Goal: Information Seeking & Learning: Learn about a topic

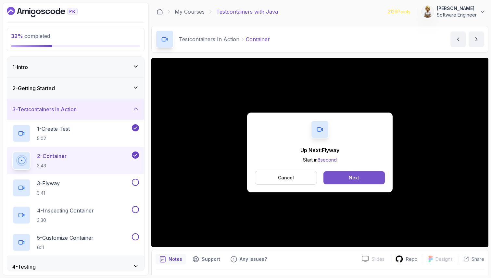
click at [359, 177] on button "Next" at bounding box center [353, 177] width 61 height 13
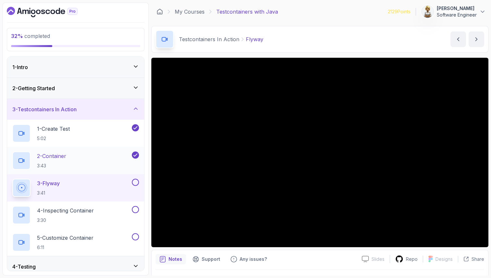
click at [77, 161] on div "2 - Container 3:43" at bounding box center [71, 161] width 118 height 18
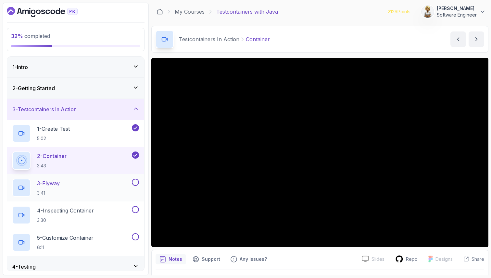
click at [96, 187] on div "3 - Flyway 3:41" at bounding box center [71, 188] width 118 height 18
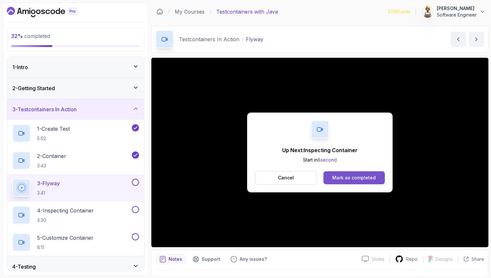
click at [362, 176] on div "Mark as completed" at bounding box center [353, 178] width 43 height 6
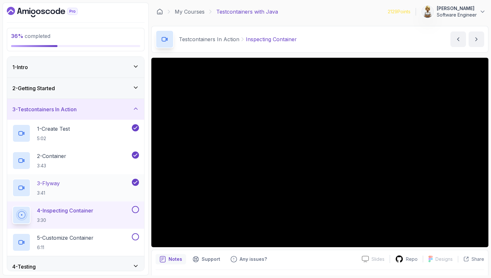
click at [79, 189] on div "3 - Flyway 3:41" at bounding box center [71, 188] width 118 height 18
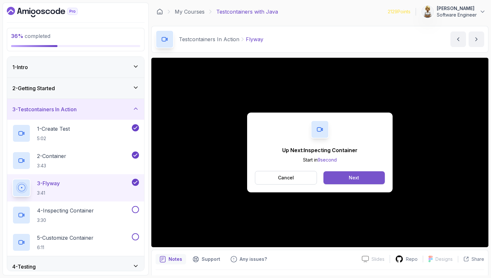
click at [343, 176] on button "Next" at bounding box center [353, 177] width 61 height 13
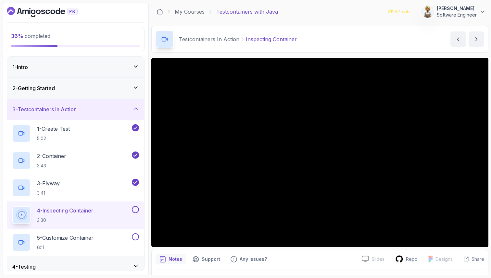
click at [136, 210] on button at bounding box center [135, 209] width 7 height 7
click at [101, 240] on div "5 - Customize Container 6:11" at bounding box center [71, 242] width 118 height 18
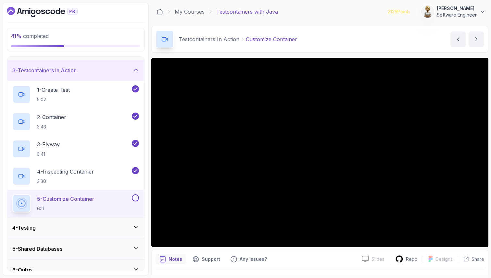
scroll to position [48, 0]
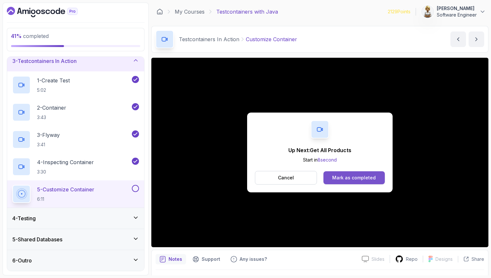
click at [339, 178] on div "Mark as completed" at bounding box center [353, 178] width 43 height 6
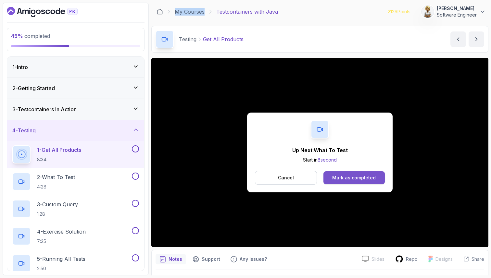
click at [350, 175] on div "Mark as completed" at bounding box center [353, 178] width 43 height 6
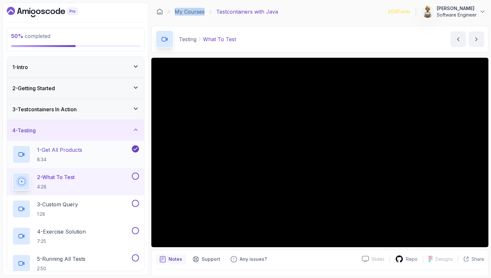
click at [84, 152] on div "1 - Get All Products 8:34" at bounding box center [71, 154] width 118 height 18
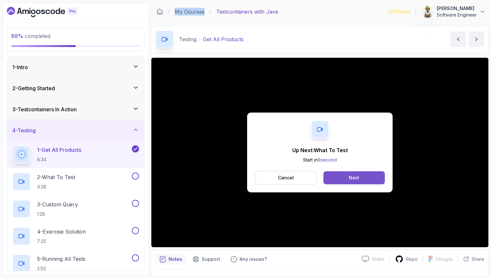
click at [370, 175] on button "Next" at bounding box center [353, 177] width 61 height 13
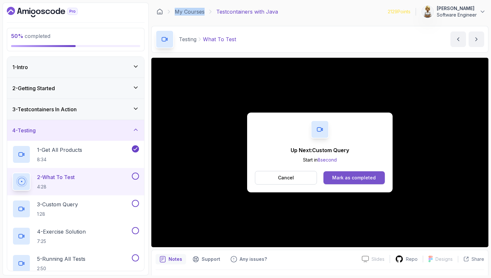
click at [356, 177] on div "Mark as completed" at bounding box center [353, 178] width 43 height 6
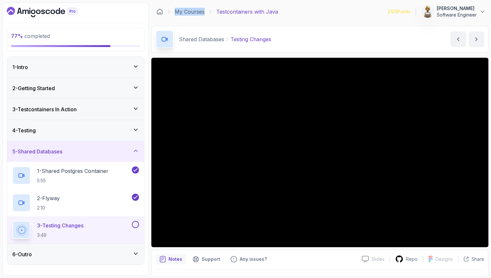
click at [137, 128] on icon at bounding box center [135, 130] width 6 height 6
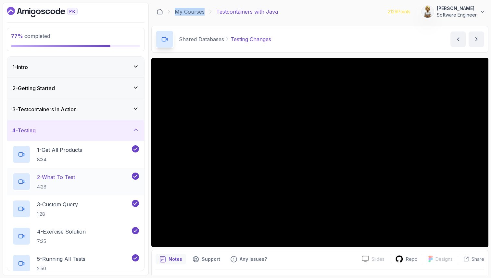
click at [116, 182] on div "2 - What To Test 4:28" at bounding box center [71, 182] width 118 height 18
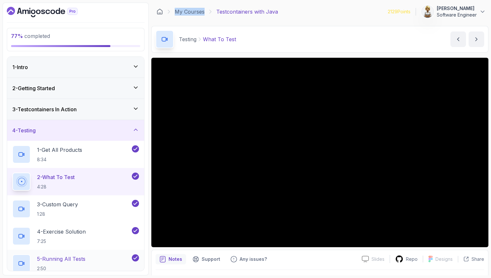
click at [134, 256] on icon at bounding box center [135, 258] width 6 height 6
click at [135, 228] on icon at bounding box center [135, 230] width 6 height 6
click at [137, 201] on icon at bounding box center [135, 203] width 6 height 6
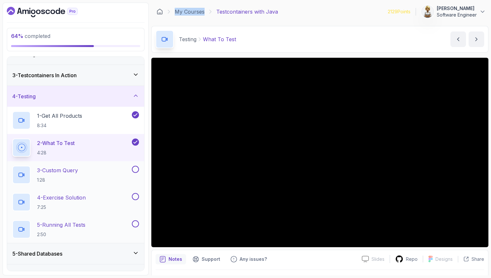
scroll to position [48, 0]
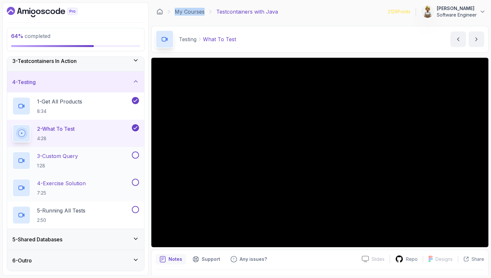
click at [137, 239] on icon at bounding box center [135, 239] width 6 height 6
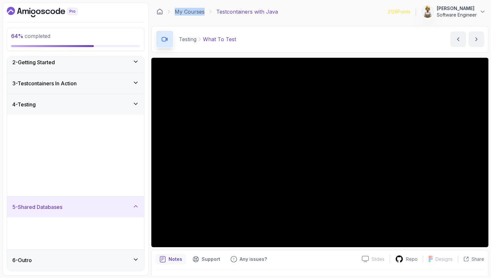
scroll to position [0, 0]
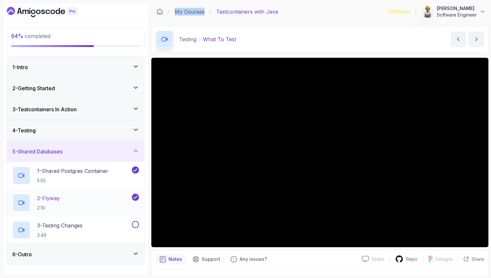
click at [135, 195] on icon at bounding box center [135, 197] width 6 height 6
click at [135, 168] on icon at bounding box center [135, 170] width 6 height 6
click at [135, 150] on icon at bounding box center [135, 151] width 3 height 2
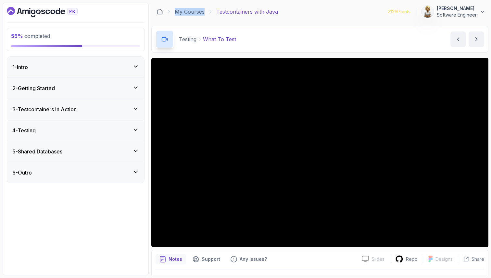
click at [137, 110] on icon at bounding box center [135, 108] width 6 height 6
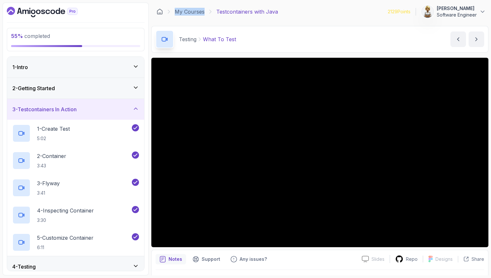
click at [135, 107] on icon at bounding box center [135, 108] width 6 height 6
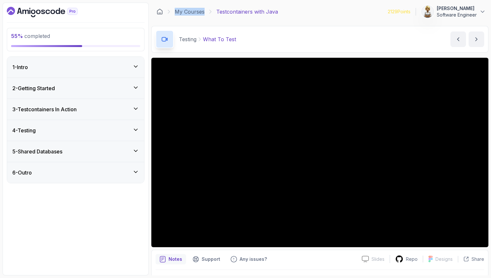
click at [134, 127] on icon at bounding box center [135, 130] width 6 height 6
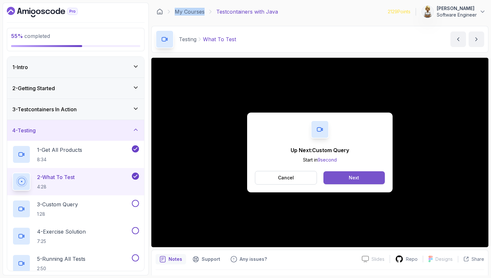
click at [376, 176] on button "Next" at bounding box center [353, 177] width 61 height 13
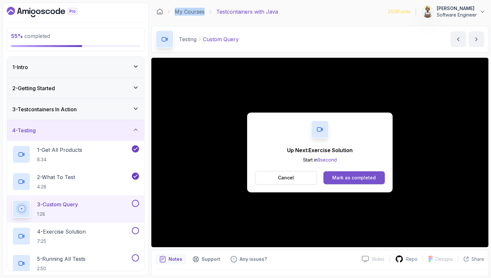
click at [342, 177] on div "Mark as completed" at bounding box center [353, 178] width 43 height 6
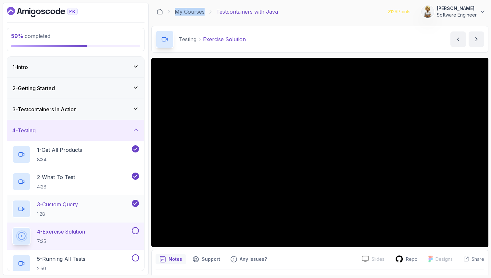
click at [104, 200] on div "3 - Custom Query 1:28" at bounding box center [71, 209] width 118 height 18
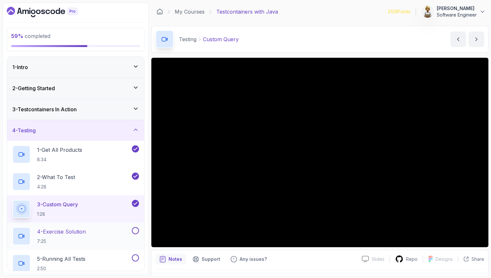
click at [77, 230] on p "4 - Exercise Solution" at bounding box center [61, 232] width 49 height 8
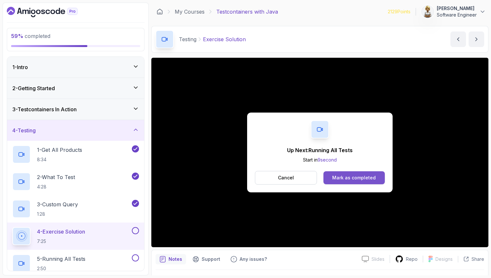
click at [352, 178] on div "Mark as completed" at bounding box center [353, 178] width 43 height 6
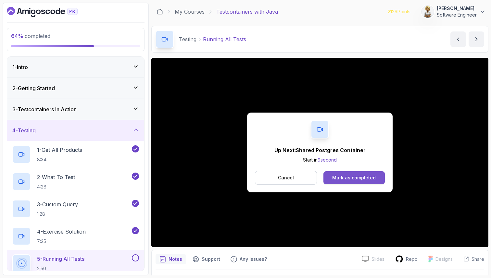
click at [354, 177] on div "Mark as completed" at bounding box center [353, 178] width 43 height 6
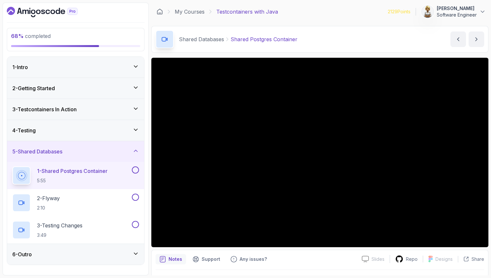
click at [134, 130] on icon at bounding box center [135, 130] width 6 height 6
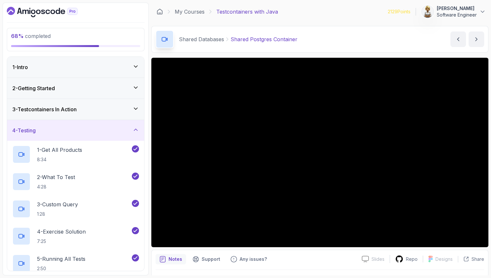
click at [137, 130] on icon at bounding box center [135, 130] width 3 height 2
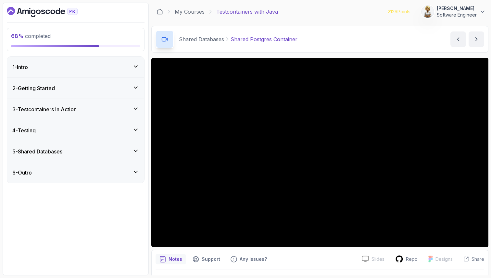
click at [138, 153] on icon at bounding box center [135, 151] width 6 height 6
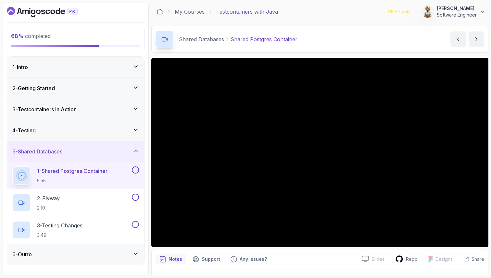
click at [136, 254] on icon at bounding box center [135, 254] width 3 height 2
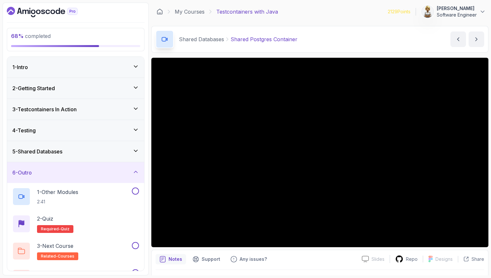
click at [136, 170] on icon at bounding box center [135, 172] width 6 height 6
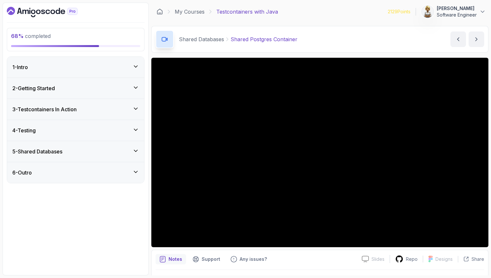
click at [138, 148] on icon at bounding box center [135, 151] width 6 height 6
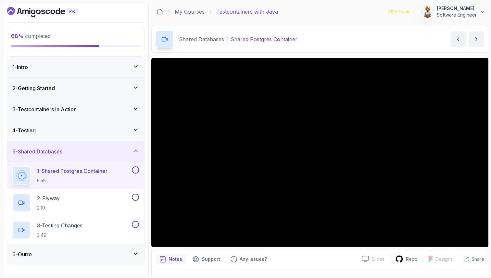
scroll to position [1, 0]
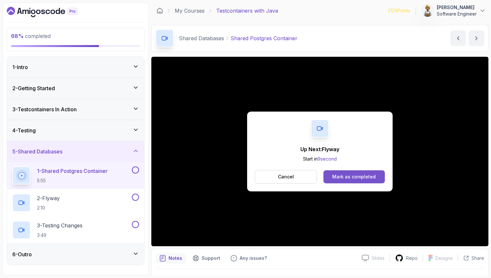
click at [360, 181] on button "Mark as completed" at bounding box center [353, 176] width 61 height 13
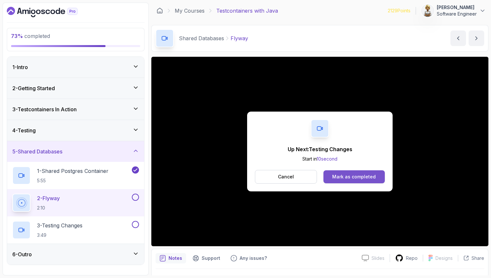
click at [350, 173] on button "Mark as completed" at bounding box center [353, 176] width 61 height 13
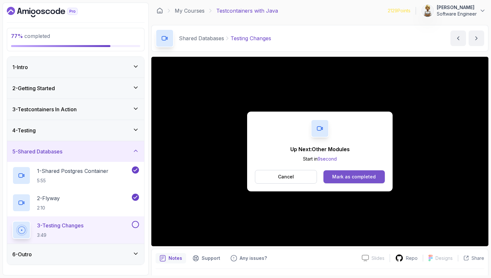
click at [367, 179] on div "Mark as completed" at bounding box center [353, 177] width 43 height 6
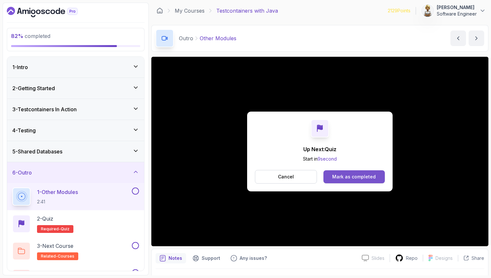
click at [373, 178] on div "Mark as completed" at bounding box center [353, 177] width 43 height 6
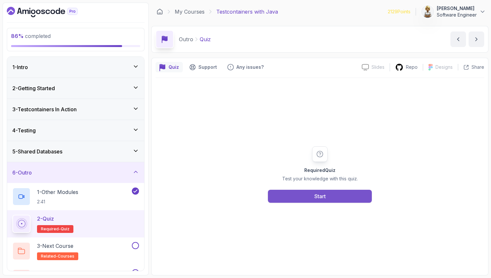
click at [297, 195] on button "Start" at bounding box center [320, 196] width 104 height 13
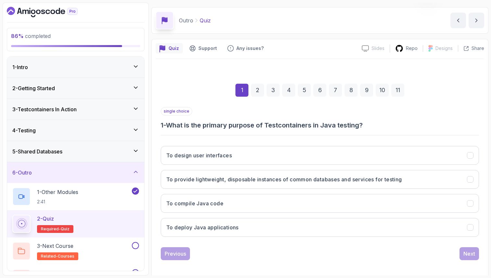
scroll to position [22, 0]
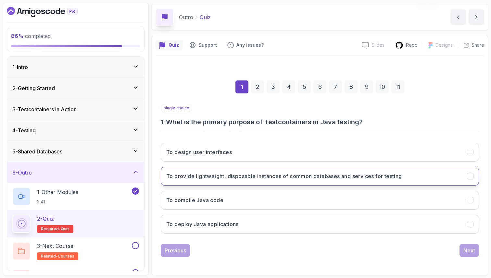
click at [313, 179] on h3 "To provide lightweight, disposable instances of common databases and services f…" at bounding box center [284, 176] width 236 height 8
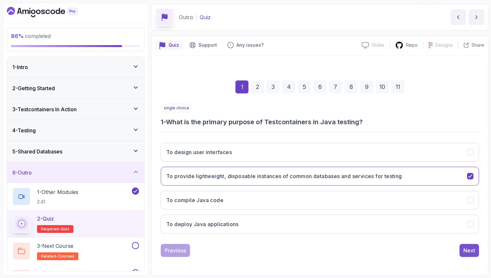
click at [469, 254] on button "Next" at bounding box center [468, 250] width 19 height 13
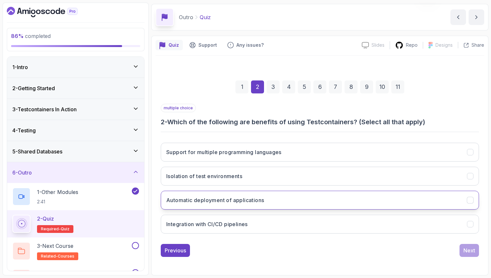
click at [227, 204] on h3 "Automatic deployment of applications" at bounding box center [215, 200] width 98 height 8
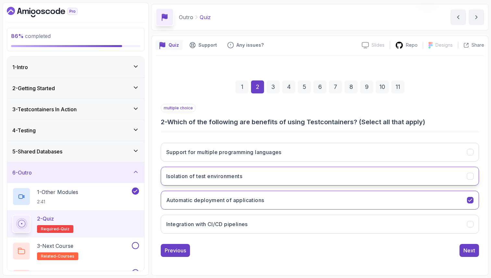
click at [217, 174] on h3 "Isolation of test environments" at bounding box center [204, 176] width 76 height 8
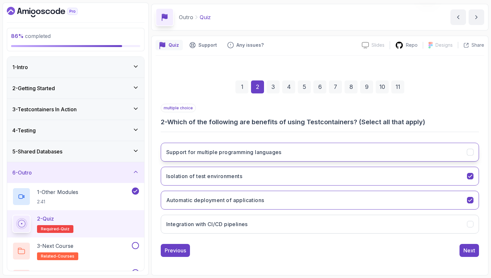
click at [219, 153] on h3 "Support for multiple programming languages" at bounding box center [223, 152] width 115 height 8
click at [465, 249] on div "Next" at bounding box center [469, 251] width 12 height 8
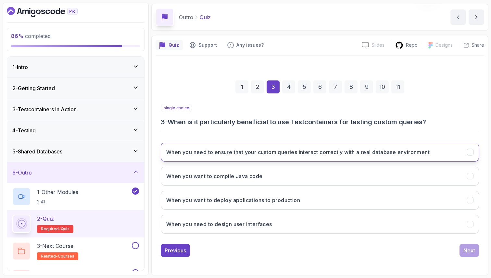
click at [297, 153] on h3 "When you need to ensure that your custom queries interact correctly with a real…" at bounding box center [297, 152] width 263 height 8
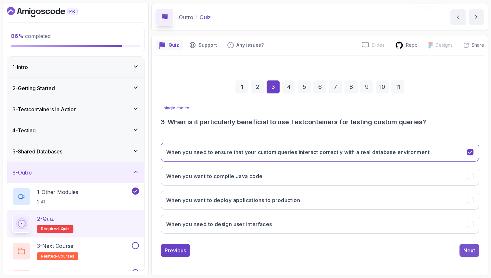
click at [468, 251] on div "Next" at bounding box center [469, 251] width 12 height 8
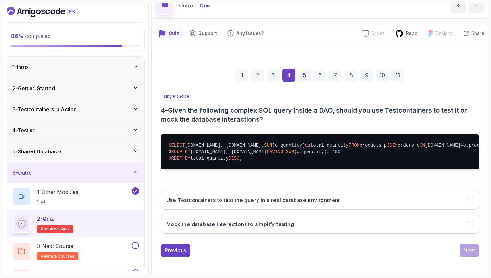
scroll to position [60, 0]
click at [424, 227] on button "Mock the database interactions to simplify testing" at bounding box center [320, 224] width 318 height 19
click at [472, 250] on div "Next" at bounding box center [469, 251] width 12 height 8
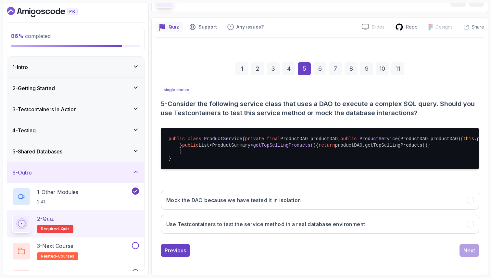
scroll to position [86, 0]
click at [458, 222] on button "Use Testcontainers to test the service method in a real database environment" at bounding box center [320, 224] width 318 height 19
click at [471, 251] on div "Next" at bounding box center [469, 251] width 12 height 8
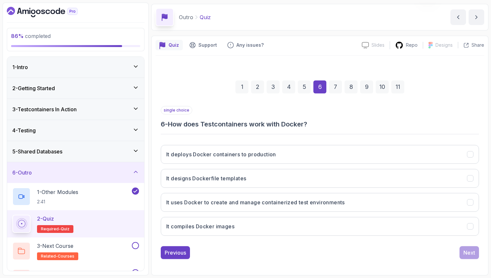
scroll to position [22, 0]
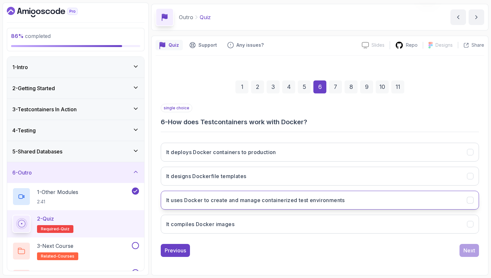
click at [391, 203] on button "It uses Docker to create and manage containerized test environments" at bounding box center [320, 200] width 318 height 19
click at [470, 249] on div "Next" at bounding box center [469, 251] width 12 height 8
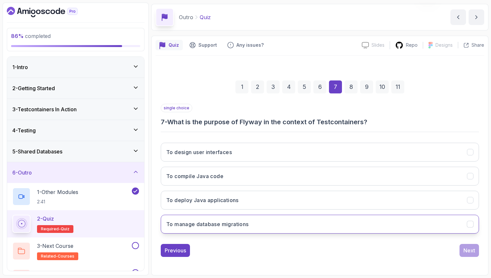
click at [459, 224] on button "To manage database migrations" at bounding box center [320, 224] width 318 height 19
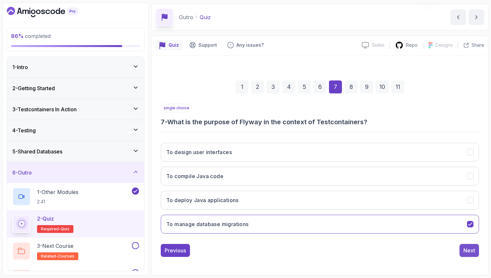
click at [470, 252] on div "Next" at bounding box center [469, 251] width 12 height 8
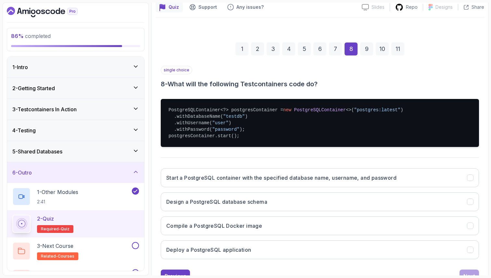
scroll to position [61, 0]
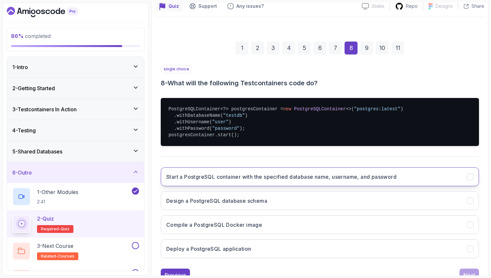
click at [453, 178] on button "Start a PostgreSQL container with the specified database name, username, and pa…" at bounding box center [320, 176] width 318 height 19
click at [474, 271] on button "Next" at bounding box center [468, 275] width 19 height 13
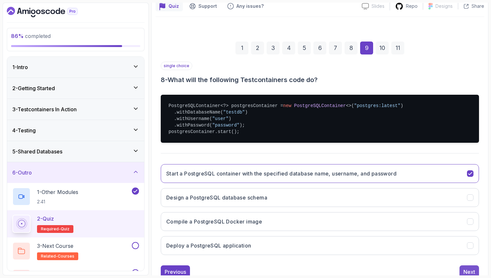
scroll to position [22, 0]
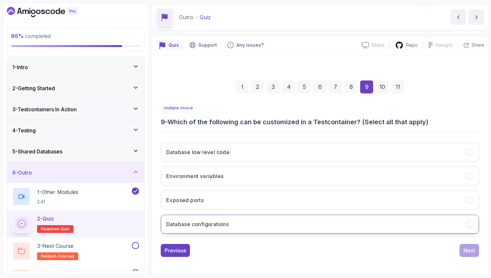
click at [274, 222] on button "Database configurations" at bounding box center [320, 224] width 318 height 19
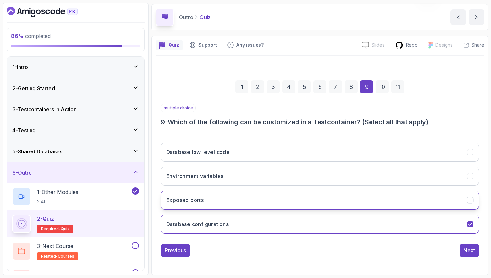
click at [271, 202] on button "Exposed ports" at bounding box center [320, 200] width 318 height 19
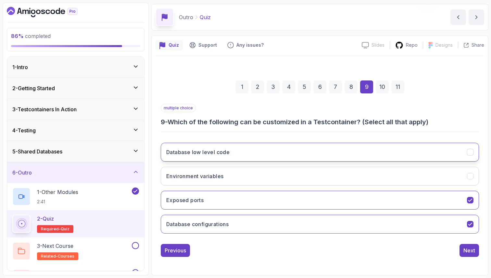
click at [271, 156] on button "Database low level code" at bounding box center [320, 152] width 318 height 19
click at [398, 147] on button "Database low level code" at bounding box center [320, 152] width 318 height 19
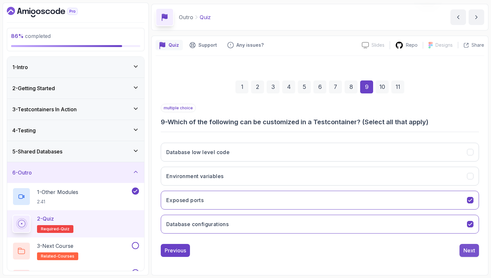
click at [470, 248] on div "Next" at bounding box center [469, 251] width 12 height 8
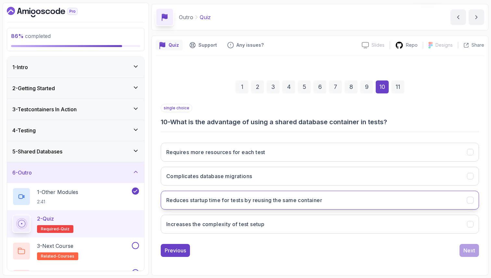
click at [402, 194] on button "Reduces startup time for tests by reusing the same container" at bounding box center [320, 200] width 318 height 19
click at [468, 249] on div "Next" at bounding box center [469, 251] width 12 height 8
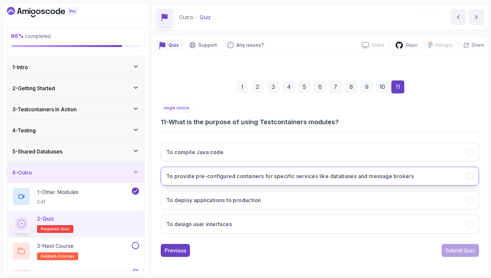
click at [422, 174] on button "To provide pre-configured containers for specific services like databases and m…" at bounding box center [320, 176] width 318 height 19
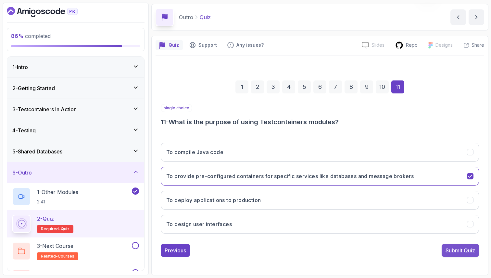
click at [469, 250] on div "Submit Quiz" at bounding box center [460, 251] width 30 height 8
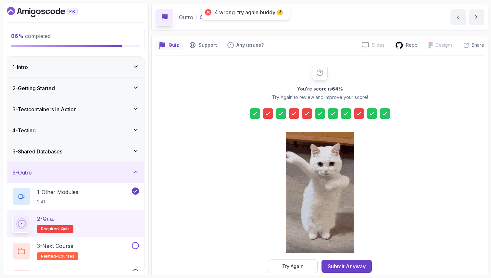
click at [269, 112] on icon at bounding box center [267, 113] width 6 height 6
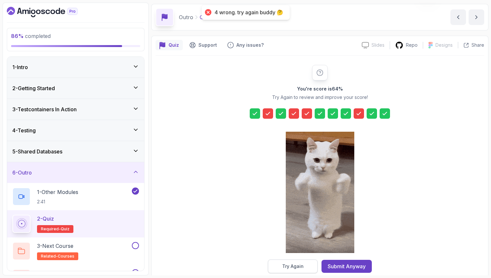
click at [296, 266] on div "Try Again" at bounding box center [292, 266] width 21 height 6
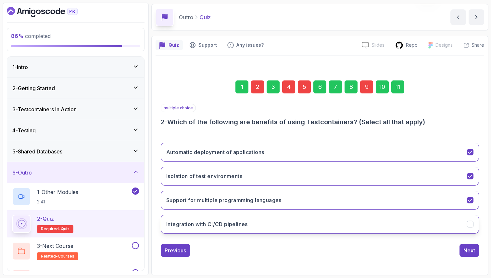
click at [312, 226] on button "Integration with CI/CD pipelines" at bounding box center [320, 224] width 318 height 19
click at [289, 84] on div "4" at bounding box center [288, 86] width 13 height 13
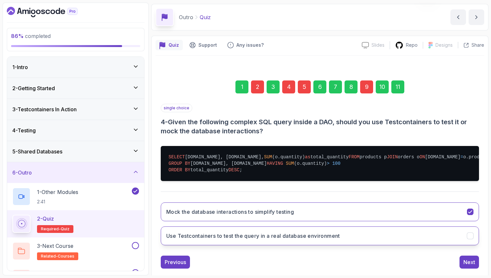
click at [238, 240] on h3 "Use Testcontainers to test the query in a real database environment" at bounding box center [253, 236] width 174 height 8
click at [303, 90] on div "5" at bounding box center [304, 86] width 13 height 13
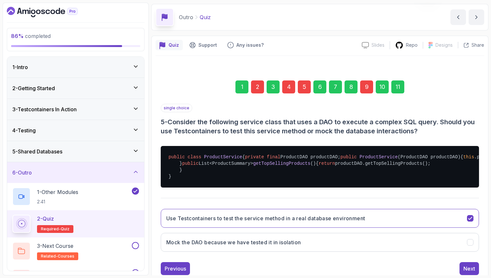
click at [227, 193] on div "public class ProductService { private final ProductDAO productDAO; public Produ…" at bounding box center [320, 167] width 318 height 52
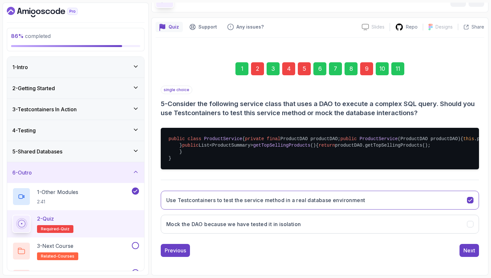
scroll to position [74, 0]
click at [232, 228] on h3 "Mock the DAO because we have tested it in isolation" at bounding box center [233, 224] width 134 height 8
click at [366, 62] on div "9" at bounding box center [366, 68] width 13 height 13
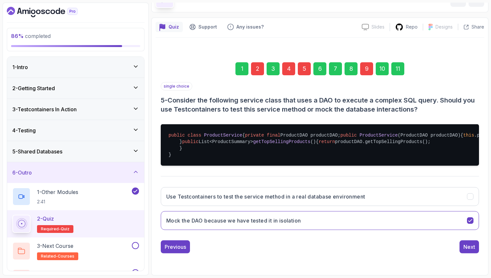
scroll to position [22, 0]
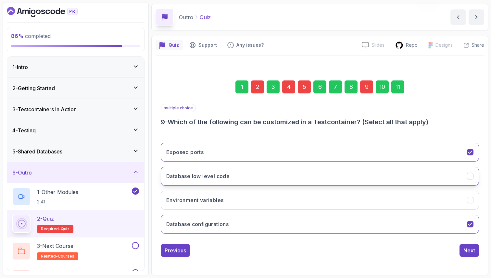
click at [253, 176] on button "Database low level code" at bounding box center [320, 176] width 318 height 19
click at [263, 173] on button "Database low level code" at bounding box center [320, 176] width 318 height 19
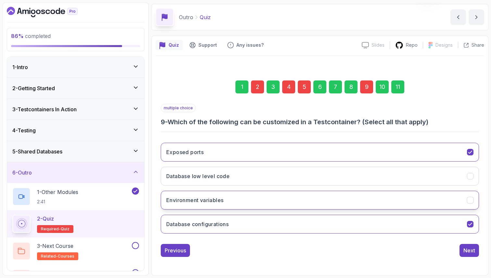
click at [254, 199] on button "Environment variables" at bounding box center [320, 200] width 318 height 19
click at [400, 86] on div "11" at bounding box center [397, 86] width 13 height 13
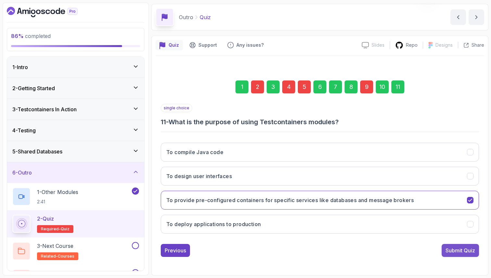
click at [453, 250] on div "Submit Quiz" at bounding box center [460, 251] width 30 height 8
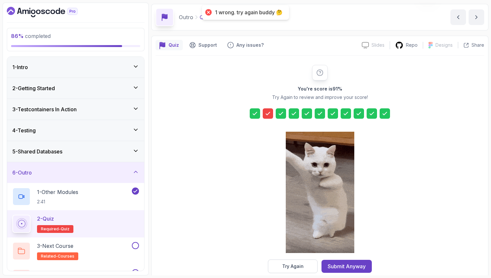
click at [271, 115] on div at bounding box center [268, 113] width 10 height 10
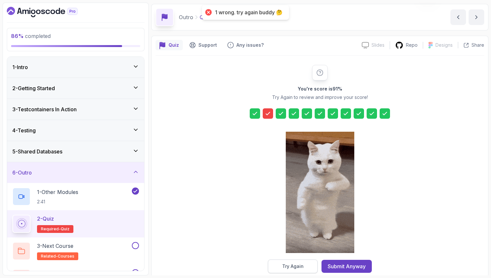
click at [296, 264] on div "Try Again" at bounding box center [292, 266] width 21 height 6
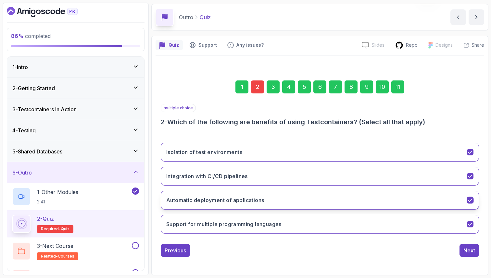
click at [273, 202] on button "Automatic deployment of applications" at bounding box center [320, 200] width 318 height 19
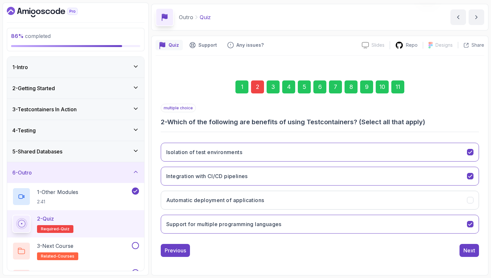
click at [397, 96] on div "1 2 3 4 5 6 7 8 9 10 11" at bounding box center [320, 87] width 318 height 34
click at [401, 88] on div "11" at bounding box center [397, 86] width 13 height 13
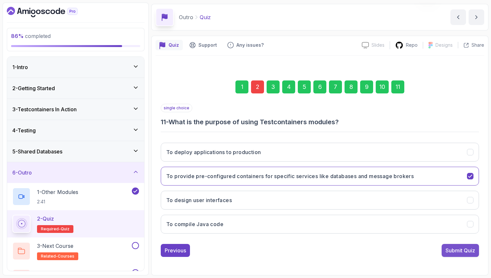
click at [469, 250] on div "Submit Quiz" at bounding box center [460, 251] width 30 height 8
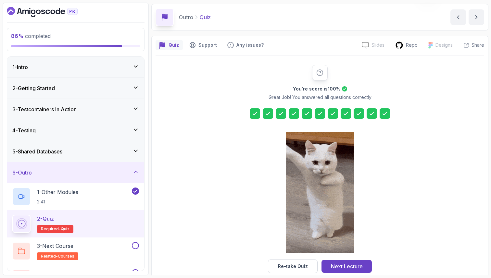
click at [257, 108] on div at bounding box center [255, 113] width 10 height 10
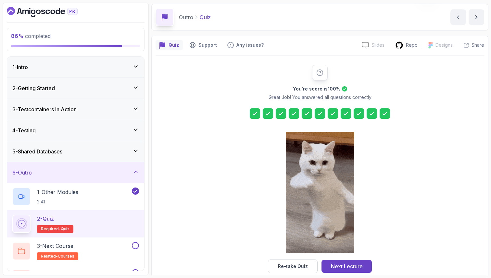
click at [257, 110] on div at bounding box center [255, 113] width 10 height 10
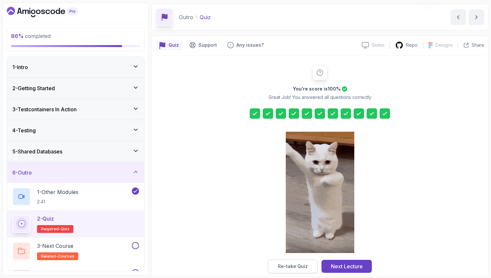
click at [297, 261] on button "Re-take Quiz" at bounding box center [293, 267] width 50 height 14
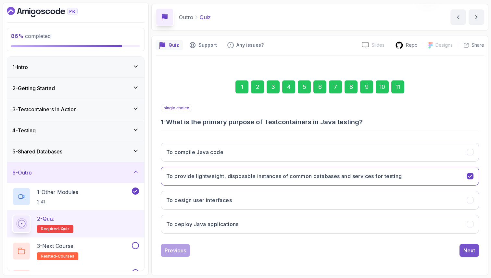
click at [469, 249] on div "Next" at bounding box center [469, 251] width 12 height 8
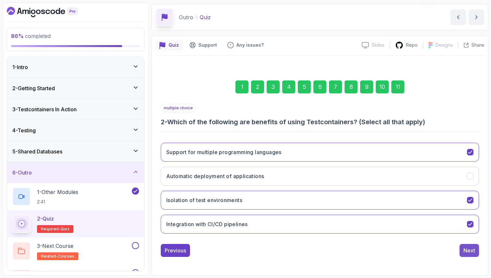
click at [469, 250] on div "Next" at bounding box center [469, 251] width 12 height 8
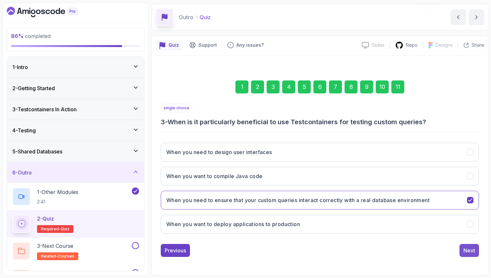
click at [469, 250] on div "Next" at bounding box center [469, 251] width 12 height 8
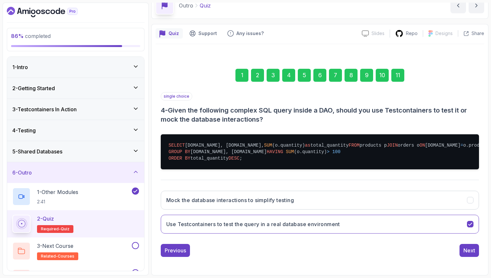
scroll to position [60, 0]
click at [473, 247] on div "Next" at bounding box center [469, 251] width 12 height 8
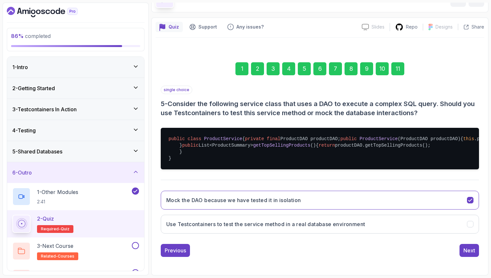
scroll to position [86, 0]
click at [479, 244] on div "1 2 3 4 5 6 7 8 9 10 11 single choice 5 - Consider the following service class …" at bounding box center [319, 154] width 328 height 215
click at [470, 250] on div "Next" at bounding box center [469, 251] width 12 height 8
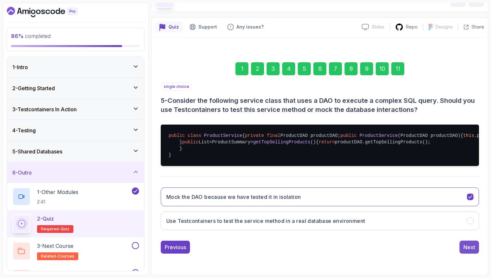
scroll to position [22, 0]
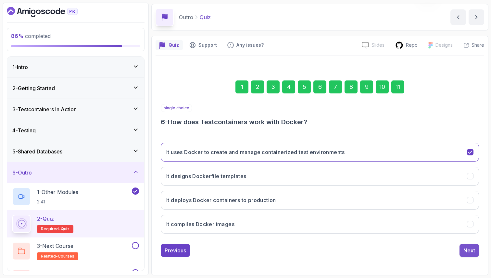
click at [468, 253] on div "Next" at bounding box center [469, 251] width 12 height 8
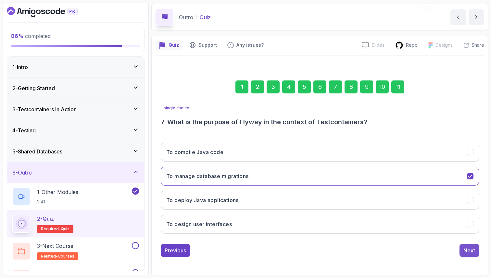
click at [470, 252] on div "Next" at bounding box center [469, 251] width 12 height 8
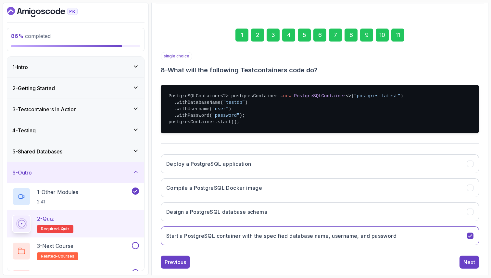
scroll to position [86, 0]
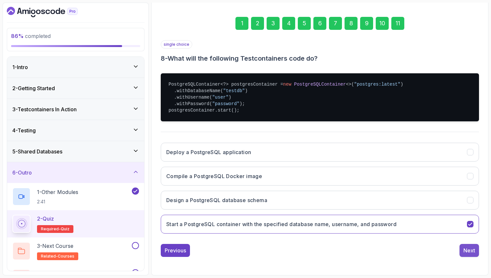
click at [474, 247] on div "Next" at bounding box center [469, 251] width 12 height 8
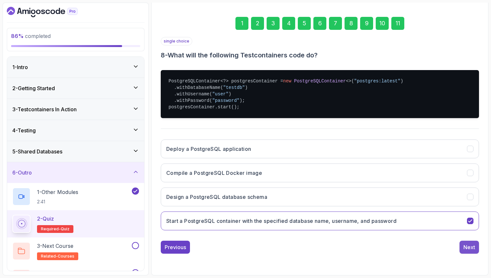
scroll to position [22, 0]
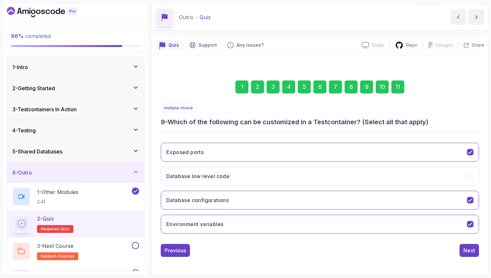
click at [474, 247] on div "Next" at bounding box center [469, 251] width 12 height 8
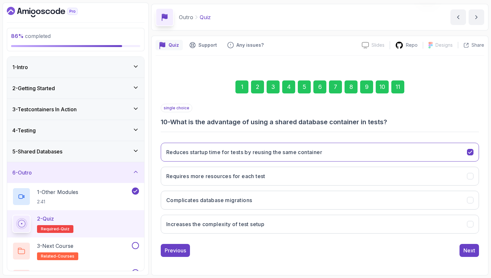
click at [474, 247] on div "Next" at bounding box center [469, 251] width 12 height 8
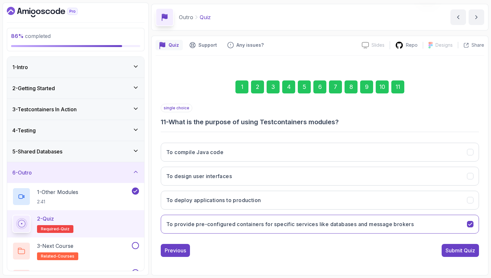
click at [474, 247] on div "Submit Quiz" at bounding box center [460, 251] width 30 height 8
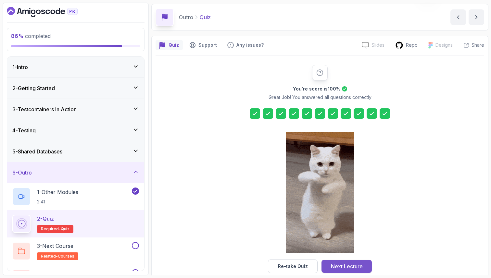
click at [355, 266] on div "Next Lecture" at bounding box center [347, 267] width 32 height 8
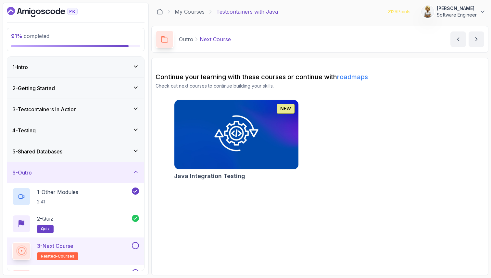
click at [136, 245] on button at bounding box center [135, 245] width 7 height 7
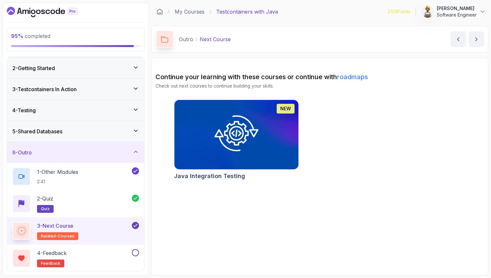
scroll to position [21, 0]
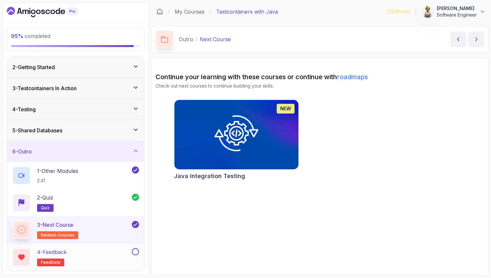
click at [136, 252] on button at bounding box center [135, 251] width 7 height 7
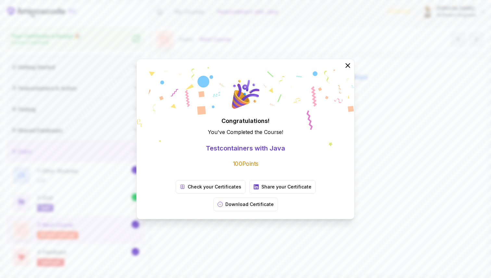
scroll to position [19, 0]
click at [274, 201] on p "Download Certificate" at bounding box center [249, 204] width 48 height 6
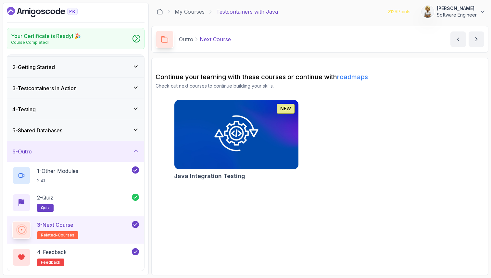
click at [137, 150] on icon at bounding box center [135, 151] width 6 height 6
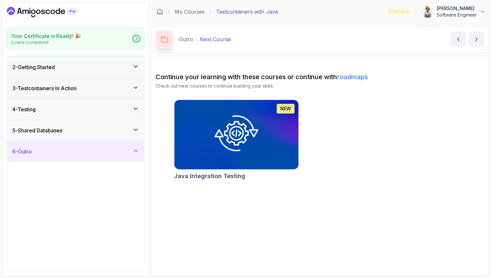
scroll to position [0, 0]
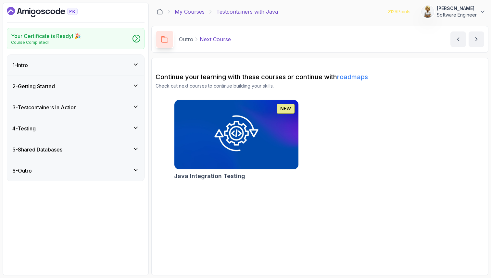
click at [198, 10] on link "My Courses" at bounding box center [190, 12] width 30 height 8
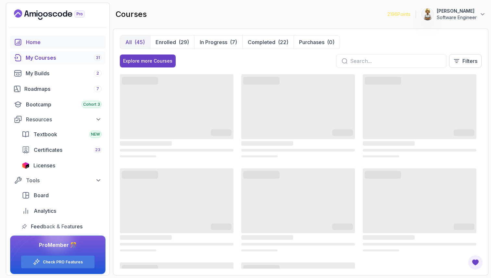
click at [35, 41] on div "Home" at bounding box center [64, 42] width 76 height 8
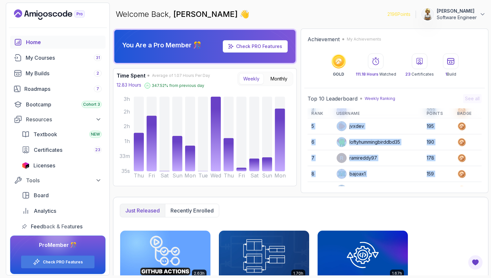
scroll to position [92, 0]
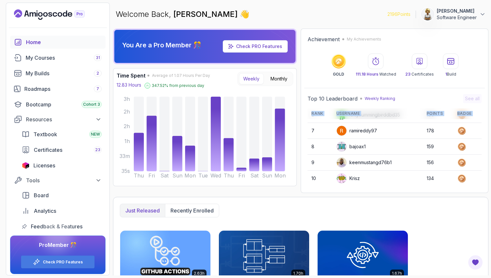
drag, startPoint x: 353, startPoint y: 155, endPoint x: 354, endPoint y: 187, distance: 31.5
click at [354, 187] on div "Top 10 Leaderboard Weekly Ranking See all Rank Username Points Badge 1 Justuus …" at bounding box center [394, 140] width 180 height 99
click at [357, 155] on td "keenmustangd76b1" at bounding box center [377, 163] width 90 height 16
click at [359, 154] on tbody "1 Justuus 1640 2 267 3 Xormios 224 4 203 5 jvxdev 195 6 loftyhummingbirddbd35 1…" at bounding box center [394, 107] width 174 height 159
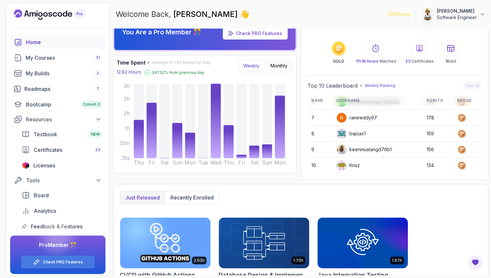
scroll to position [26, 0]
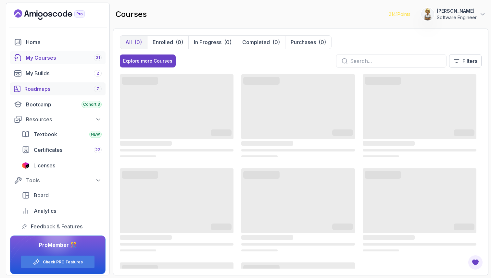
click at [40, 89] on div "Roadmaps 7" at bounding box center [62, 89] width 77 height 8
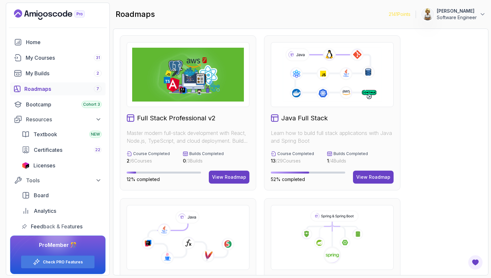
scroll to position [3, 0]
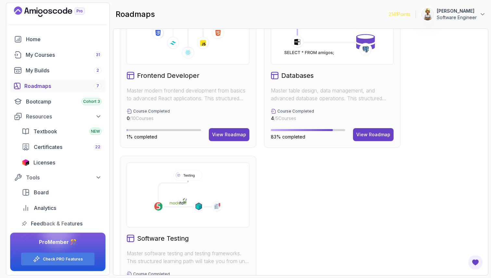
scroll to position [410, 0]
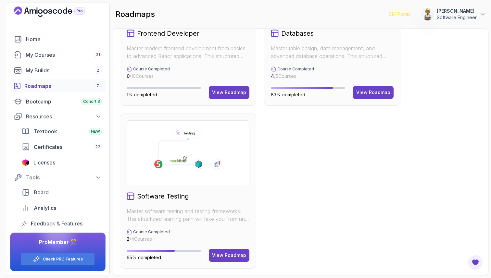
click at [184, 163] on image at bounding box center [178, 160] width 21 height 11
click at [231, 255] on div "View Roadmap" at bounding box center [229, 255] width 34 height 6
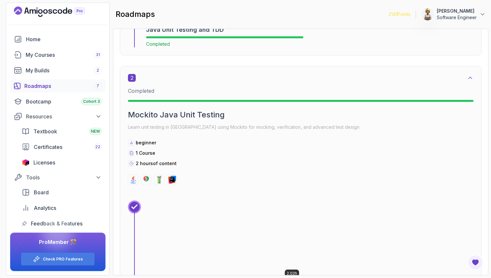
scroll to position [161, 0]
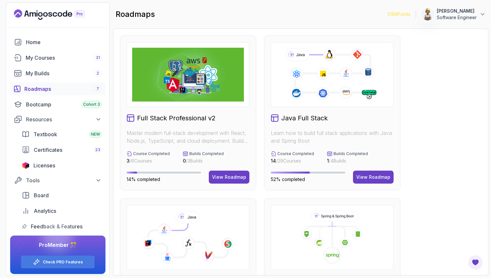
click at [387, 164] on div "Course Completed 14 / 29 Courses Builds Completed 1 / 4 Builds" at bounding box center [332, 157] width 123 height 13
drag, startPoint x: 428, startPoint y: 154, endPoint x: 429, endPoint y: 151, distance: 3.6
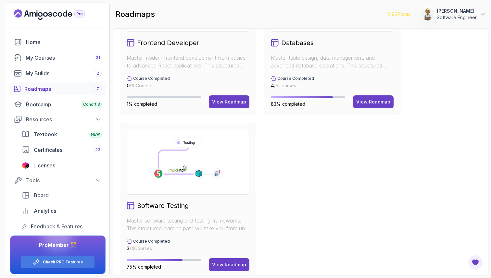
scroll to position [410, 0]
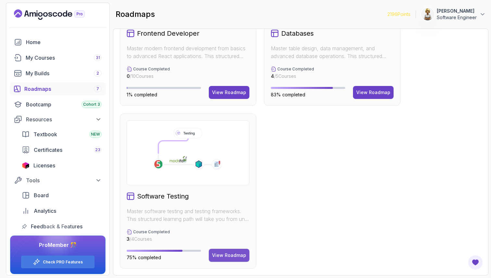
click at [228, 255] on div "View Roadmap" at bounding box center [229, 255] width 34 height 6
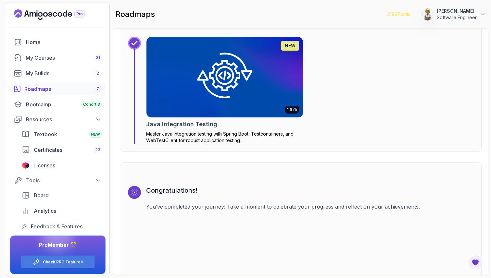
scroll to position [1068, 0]
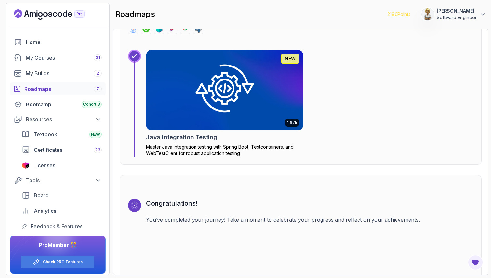
click at [242, 122] on img at bounding box center [224, 90] width 164 height 84
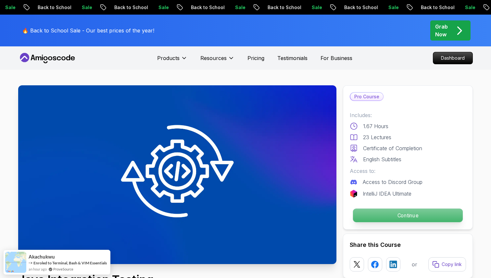
click at [397, 215] on p "Continue" at bounding box center [408, 216] width 110 height 14
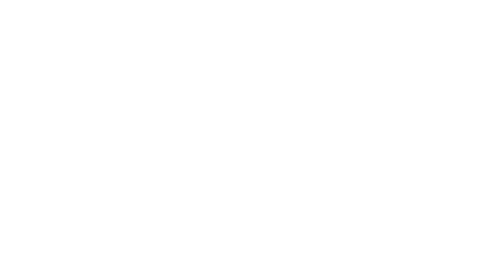
click at [405, 0] on html at bounding box center [245, 0] width 491 height 0
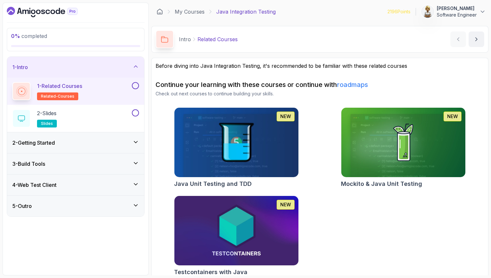
click at [136, 85] on button at bounding box center [135, 85] width 7 height 7
click at [109, 114] on div "2 - Slides slides" at bounding box center [71, 118] width 118 height 18
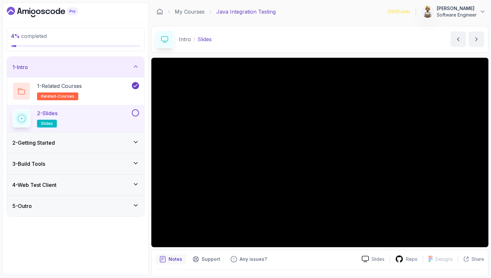
click at [135, 111] on button at bounding box center [135, 112] width 7 height 7
click at [136, 65] on icon at bounding box center [135, 66] width 6 height 6
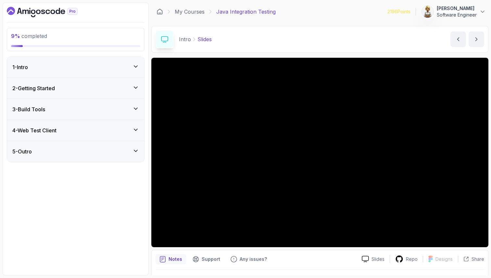
click at [134, 86] on icon at bounding box center [135, 87] width 6 height 6
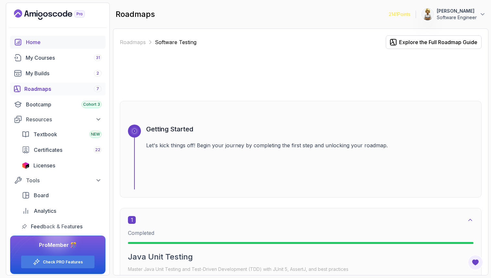
scroll to position [161, 0]
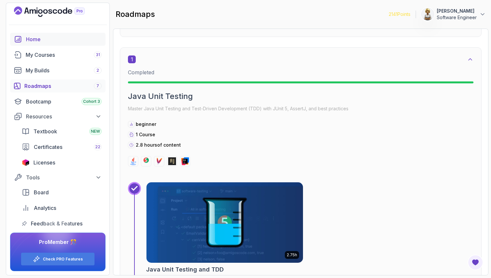
click at [36, 37] on div "Home" at bounding box center [64, 39] width 76 height 8
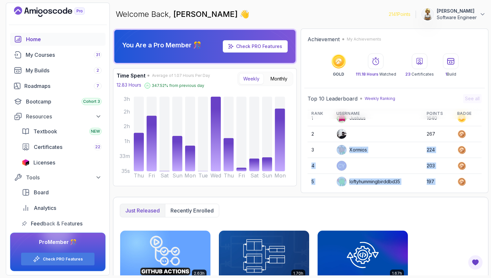
scroll to position [92, 0]
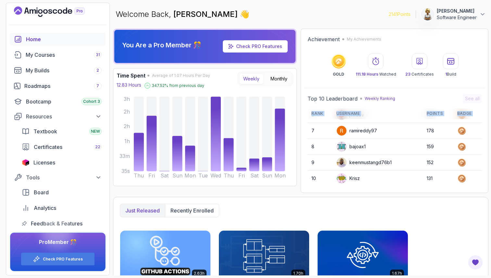
drag, startPoint x: 356, startPoint y: 152, endPoint x: 348, endPoint y: 189, distance: 37.4
click at [353, 189] on div "Top 10 Leaderboard Weekly Ranking See all Rank Username Points Badge 1 Justuus …" at bounding box center [394, 140] width 180 height 99
click at [37, 84] on div "Roadmaps 7" at bounding box center [62, 86] width 77 height 8
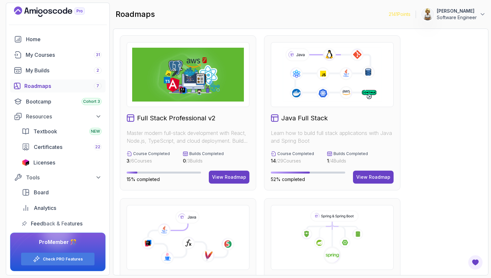
click at [484, 63] on div "Full Stack Professional v2 Master modern full-stack development with React, Nod…" at bounding box center [300, 152] width 375 height 247
click at [52, 190] on div "Board" at bounding box center [68, 193] width 68 height 8
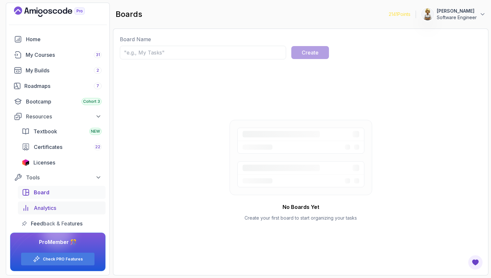
click at [50, 203] on link "Analytics" at bounding box center [62, 208] width 88 height 13
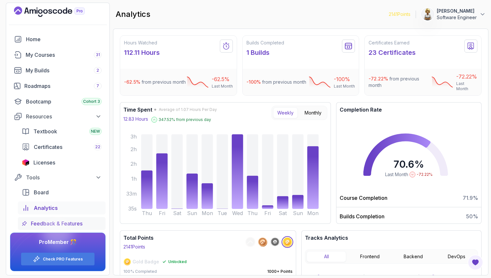
click at [40, 222] on span "Feedback & Features" at bounding box center [57, 224] width 52 height 8
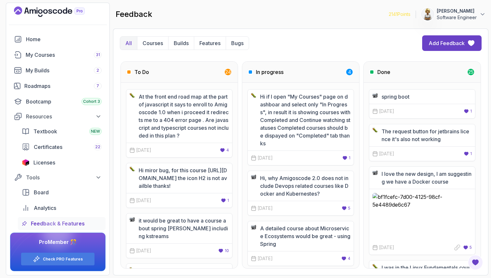
click at [177, 240] on p "it would be great to have a course about spring [PERSON_NAME] including kstreams" at bounding box center [184, 228] width 90 height 23
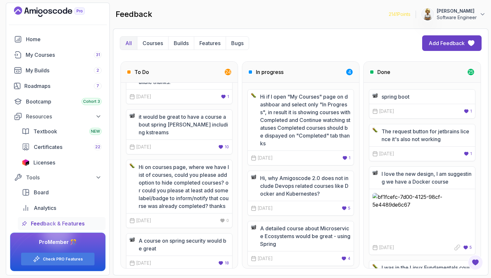
scroll to position [117, 0]
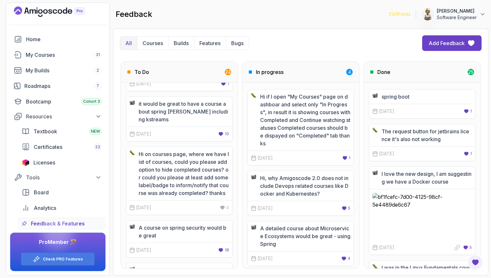
click at [317, 237] on p "A detailed course about Microservice Ecosystems would be great - using Spring" at bounding box center [305, 236] width 90 height 23
click at [45, 84] on div "Roadmaps 7" at bounding box center [62, 86] width 77 height 8
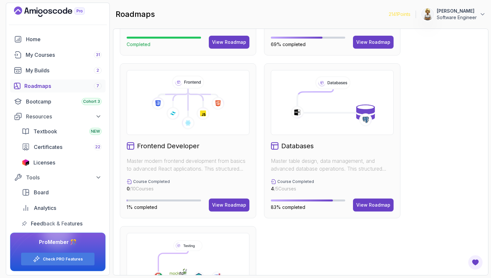
scroll to position [299, 0]
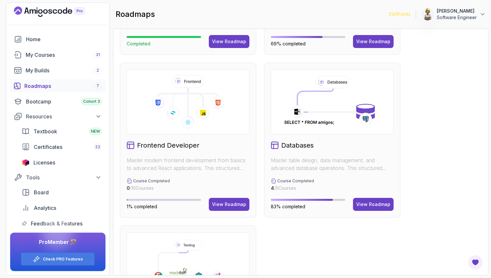
click at [202, 160] on p "Master modern frontend development from basics to advanced React applications. …" at bounding box center [188, 164] width 123 height 16
click at [234, 198] on div "Frontend Developer Master modern frontend development from basics to advanced R…" at bounding box center [188, 140] width 136 height 155
click at [233, 203] on div "View Roadmap" at bounding box center [229, 204] width 34 height 6
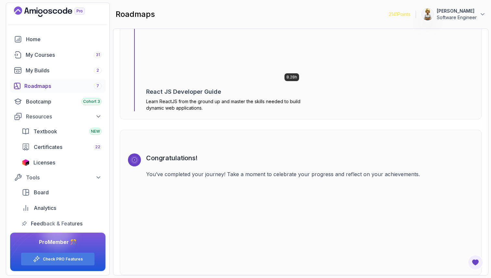
scroll to position [1758, 0]
